Goal: Find specific page/section: Find specific page/section

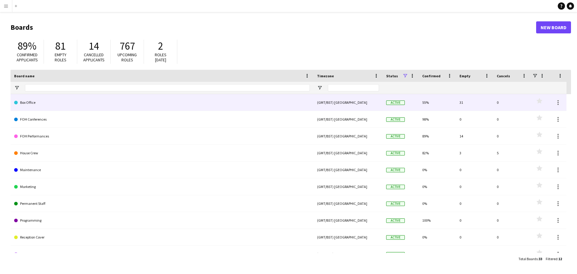
click at [107, 100] on link "Box Office" at bounding box center [162, 102] width 296 height 17
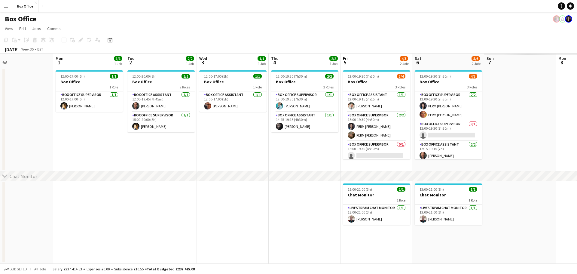
scroll to position [0, 171]
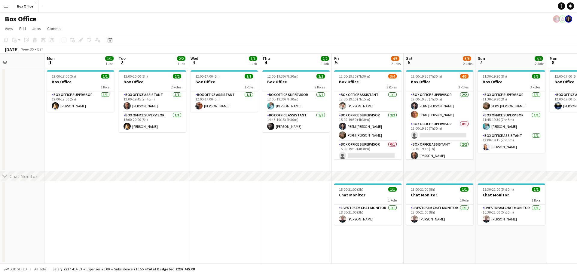
drag, startPoint x: 395, startPoint y: 154, endPoint x: 81, endPoint y: 121, distance: 316.3
click at [81, 121] on app-calendar-viewport "Fri 29 4/4 1 Job Sat 30 Sun 31 Mon 1 1/1 1 Job Tue 2 2/2 1 Job Wed 3 1/1 1 Job …" at bounding box center [288, 158] width 577 height 210
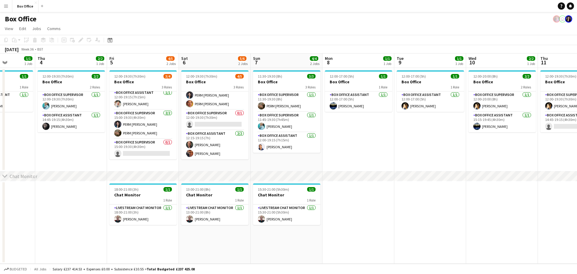
scroll to position [0, 182]
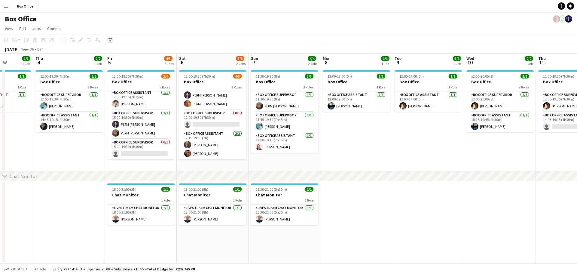
drag, startPoint x: 293, startPoint y: 161, endPoint x: 71, endPoint y: 157, distance: 221.8
click at [71, 157] on app-calendar-viewport "Mon 1 1/1 1 Job Tue 2 2/2 1 Job Wed 3 1/1 1 Job Thu 4 2/2 1 Job Fri 5 4/5 2 Job…" at bounding box center [288, 158] width 577 height 210
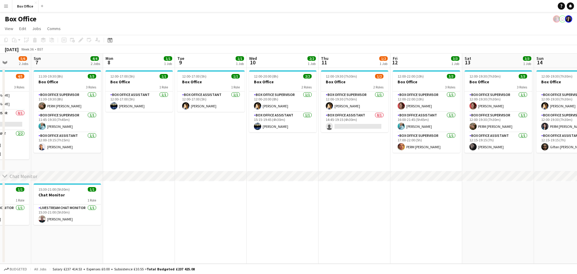
scroll to position [0, 208]
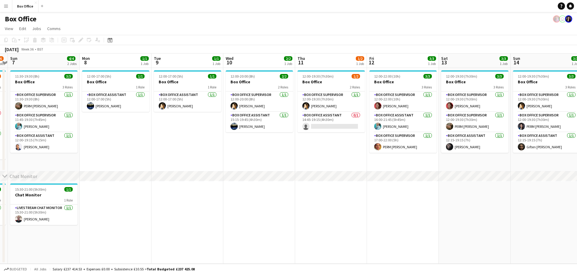
drag, startPoint x: 484, startPoint y: 149, endPoint x: 502, endPoint y: 12, distance: 137.9
click at [510, 13] on app-board "Box Office user View Day view expanded Day view collapsed Month view Date picke…" at bounding box center [288, 143] width 577 height 262
